Goal: Task Accomplishment & Management: Manage account settings

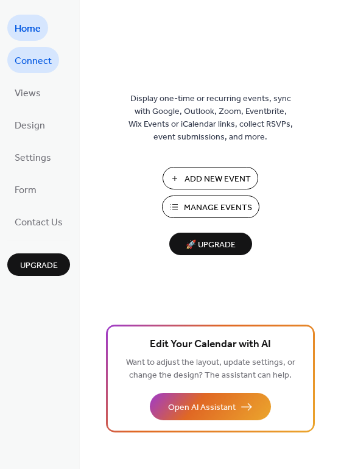
click at [30, 59] on span "Connect" at bounding box center [33, 61] width 37 height 19
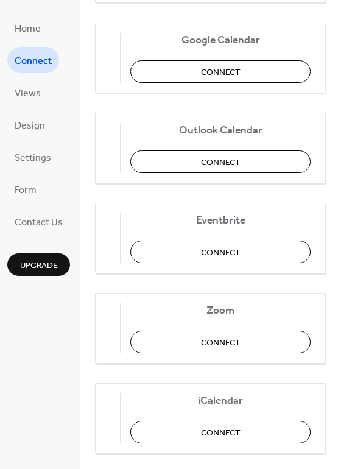
scroll to position [256, 0]
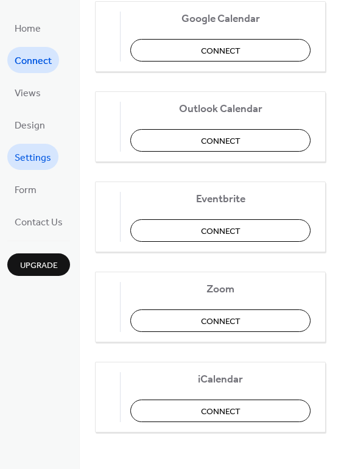
click at [44, 157] on span "Settings" at bounding box center [33, 158] width 37 height 19
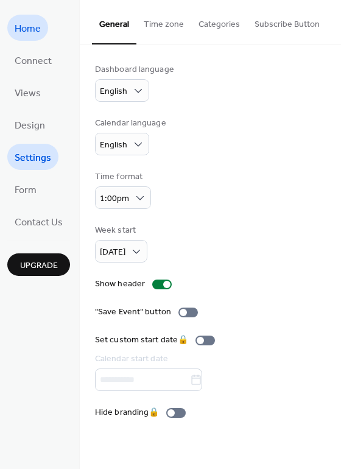
click at [19, 29] on span "Home" at bounding box center [28, 28] width 26 height 19
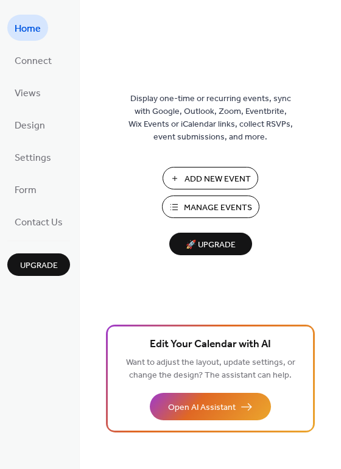
click at [220, 202] on span "Manage Events" at bounding box center [218, 208] width 68 height 13
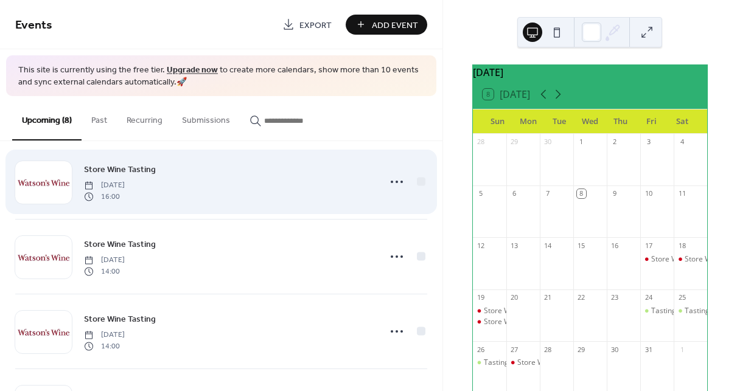
scroll to position [12, 0]
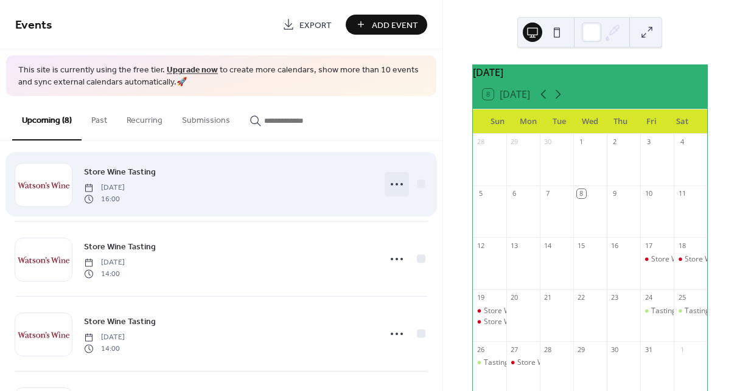
click at [391, 189] on icon at bounding box center [396, 184] width 19 height 19
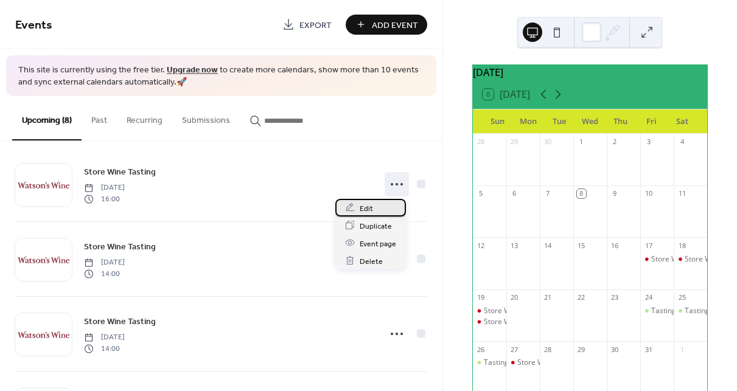
click at [381, 211] on div "Edit" at bounding box center [370, 208] width 71 height 18
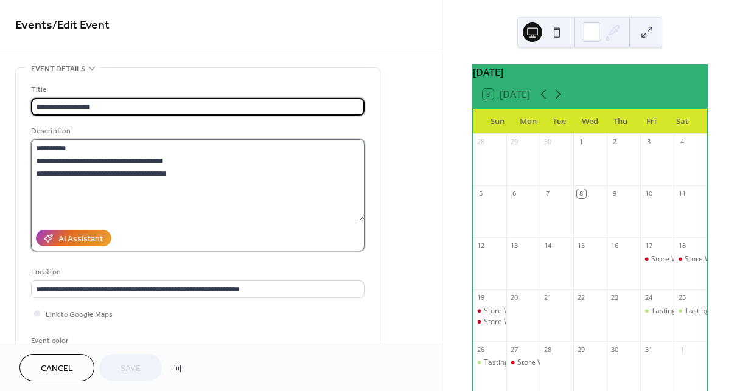
click at [326, 183] on textarea "**********" at bounding box center [198, 180] width 334 height 82
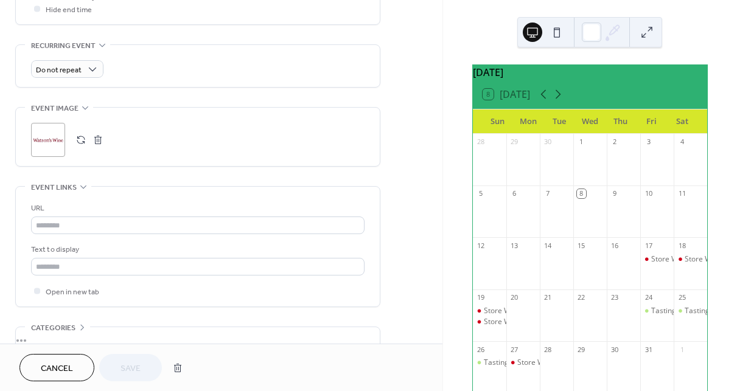
scroll to position [527, 0]
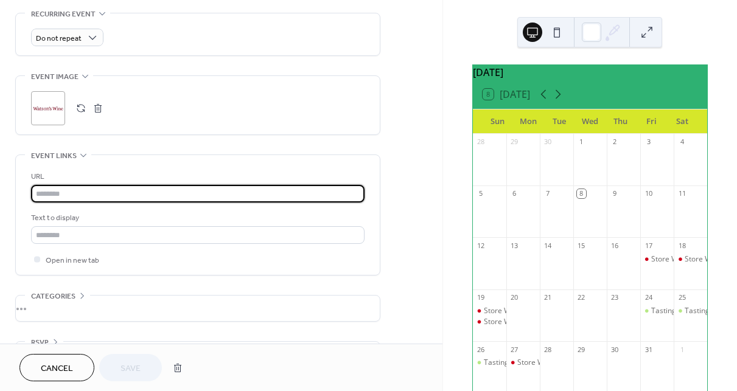
click at [76, 197] on input "text" at bounding box center [198, 194] width 334 height 18
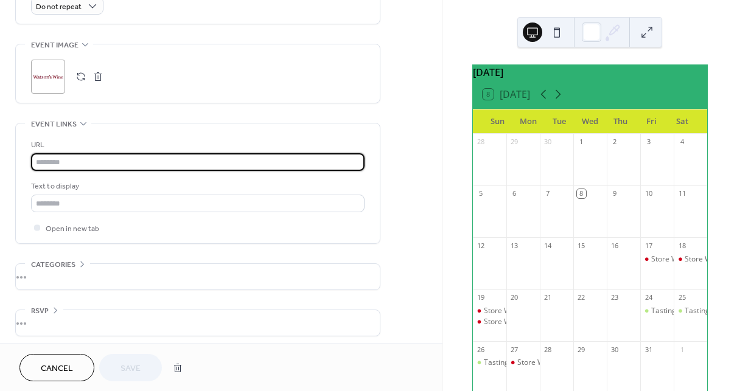
scroll to position [563, 0]
